Goal: Transaction & Acquisition: Purchase product/service

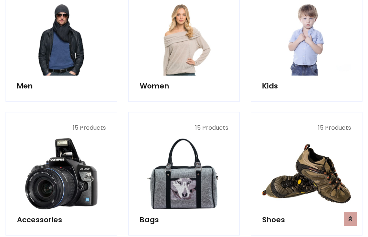
scroll to position [534, 0]
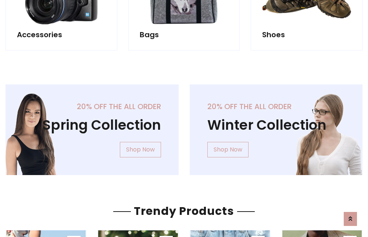
click at [184, 127] on div "20% off the all order Winter Collection Shop Now" at bounding box center [276, 135] width 184 height 102
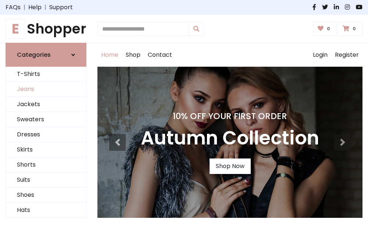
click at [46, 89] on link "Jeans" at bounding box center [46, 89] width 80 height 15
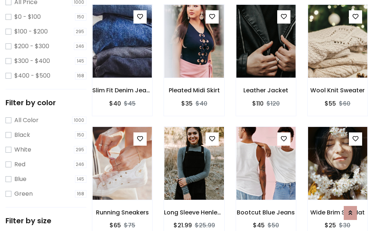
scroll to position [216, 0]
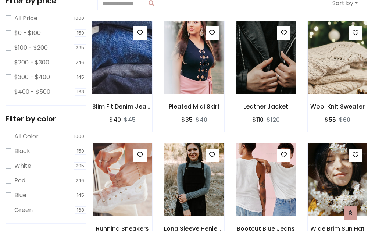
click at [122, 57] on img at bounding box center [122, 57] width 71 height 177
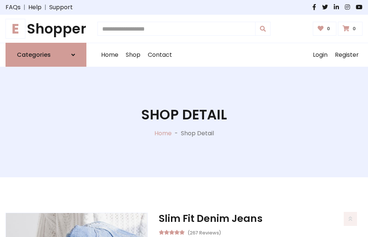
scroll to position [79, 0]
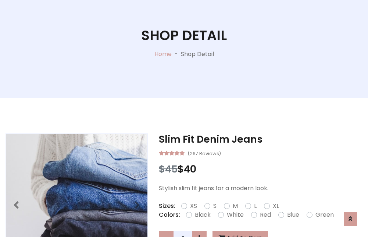
click at [265, 215] on label "Red" at bounding box center [265, 214] width 11 height 9
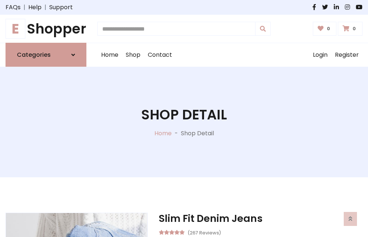
scroll to position [79, 0]
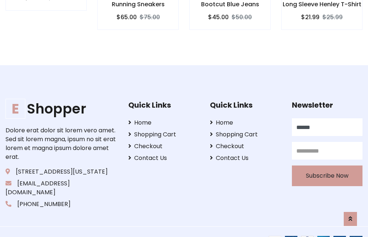
type input "******"
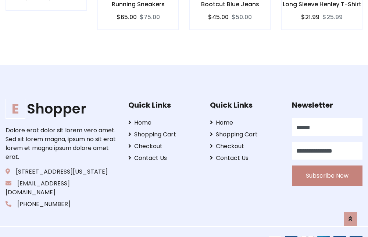
type input "**********"
click at [327, 167] on button "Subscribe Now" at bounding box center [327, 175] width 71 height 21
